Goal: Task Accomplishment & Management: Use online tool/utility

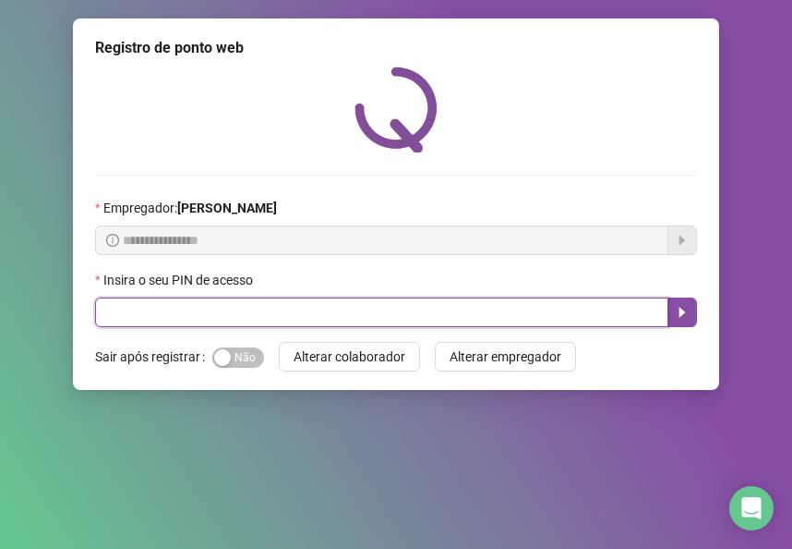
drag, startPoint x: 422, startPoint y: 306, endPoint x: 465, endPoint y: 260, distance: 62.1
click at [422, 304] on input "text" at bounding box center [382, 312] width 574 height 30
type input "*"
type input "*****"
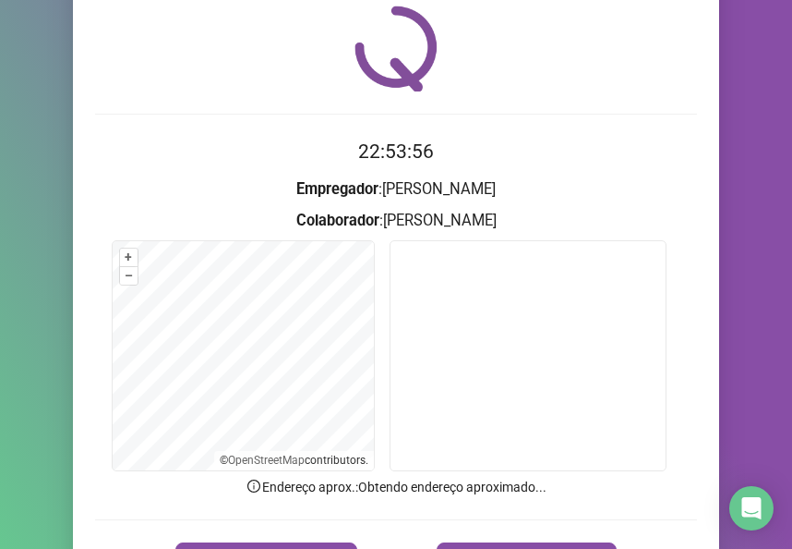
scroll to position [64, 0]
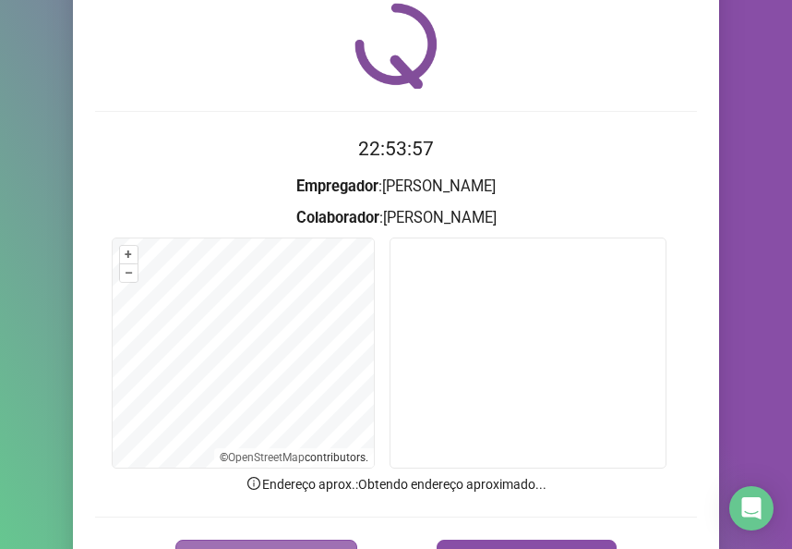
click at [292, 522] on button "REGISTRAR PONTO" at bounding box center [266, 557] width 182 height 37
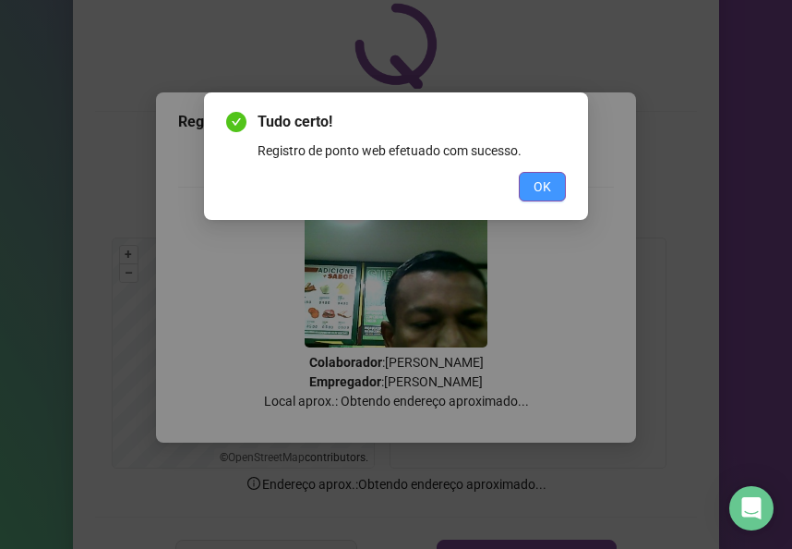
click at [536, 192] on span "OK" at bounding box center [543, 186] width 18 height 20
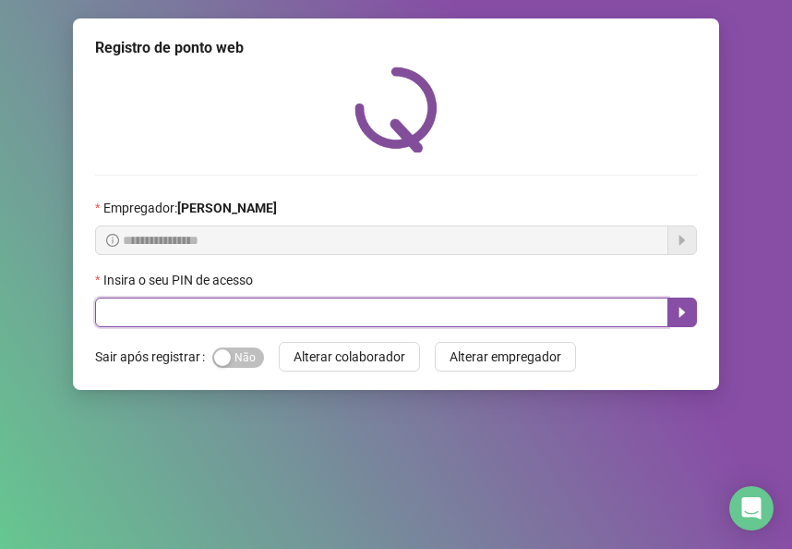
click at [249, 310] on input "text" at bounding box center [382, 312] width 574 height 30
type input "*****"
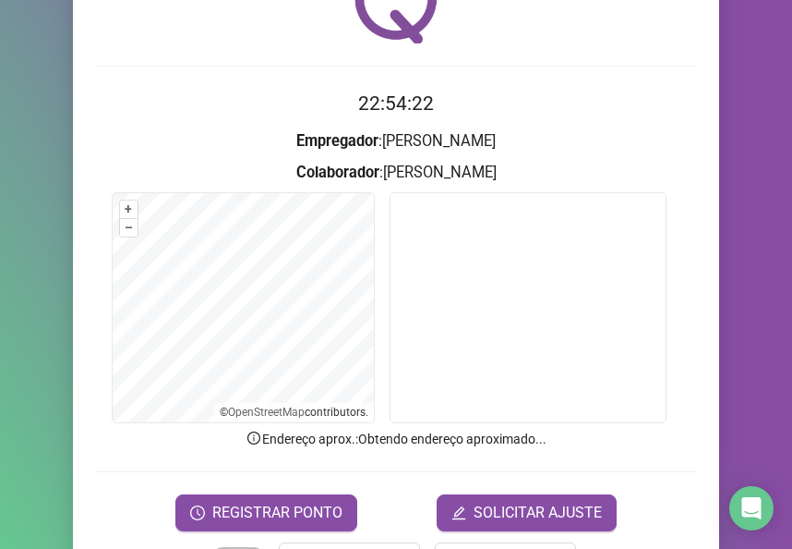
scroll to position [148, 0]
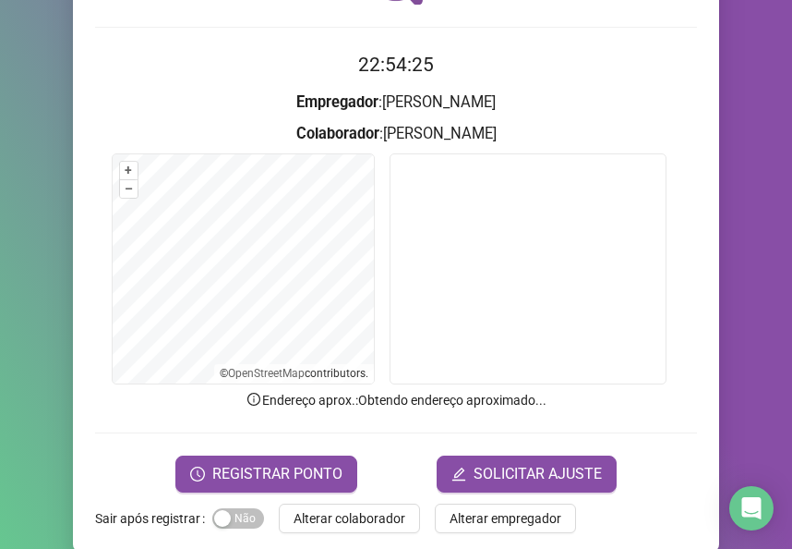
click at [270, 438] on form "22:54:25 Empregador : ROSE MEIRE CANDIDO DOS SANTOS Colaborador : LUCAS GABRIEL…" at bounding box center [396, 270] width 602 height 441
drag, startPoint x: 270, startPoint y: 438, endPoint x: 294, endPoint y: 467, distance: 38.1
click at [294, 467] on span "REGISTRAR PONTO" at bounding box center [277, 474] width 130 height 22
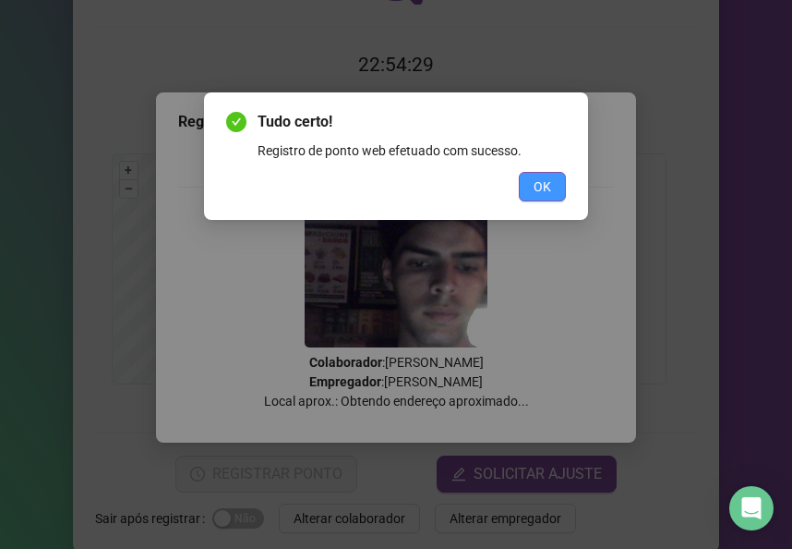
click at [543, 198] on button "OK" at bounding box center [542, 187] width 47 height 30
